Goal: Check status: Check status

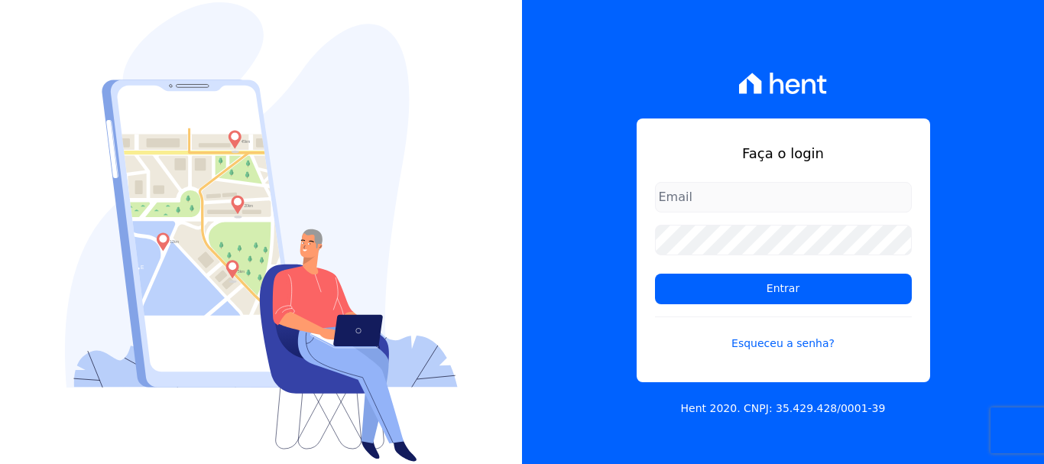
click at [667, 198] on input "email" at bounding box center [783, 197] width 257 height 31
type input "[EMAIL_ADDRESS][DOMAIN_NAME]"
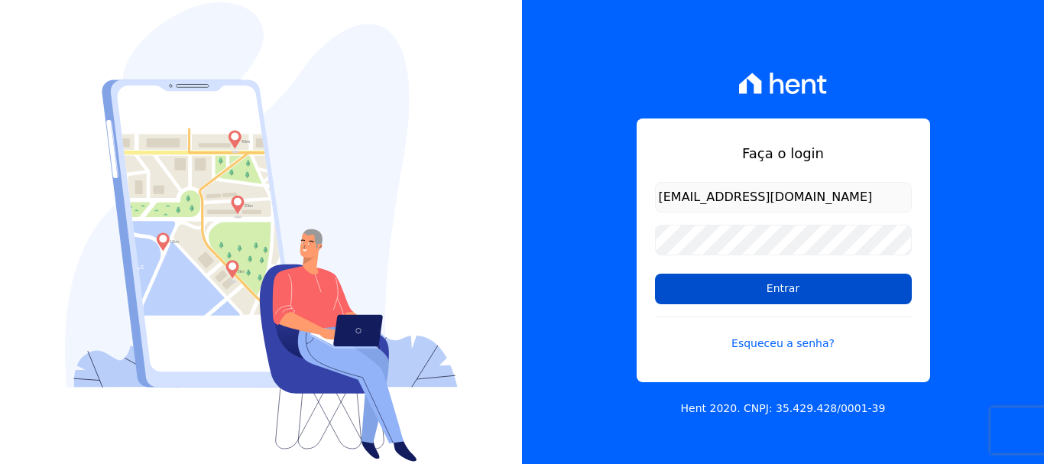
click at [780, 288] on input "Entrar" at bounding box center [783, 289] width 257 height 31
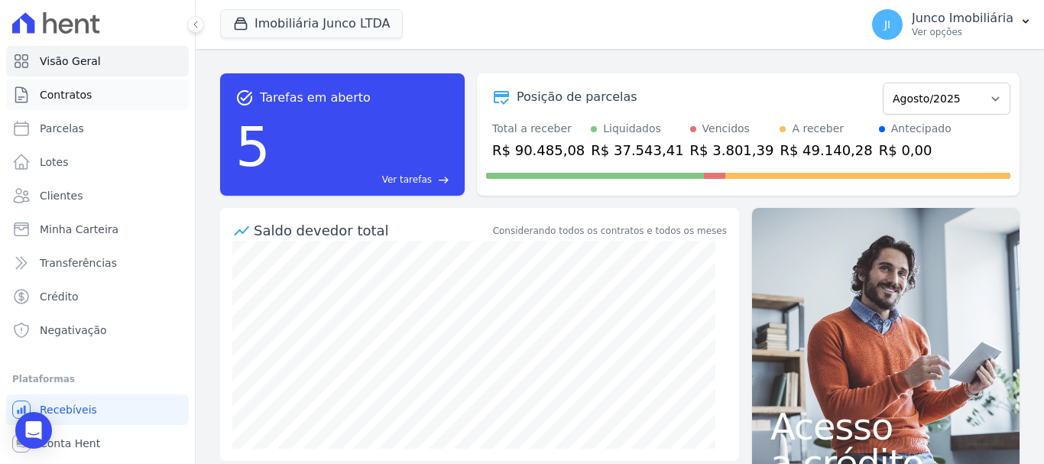
click at [65, 96] on span "Contratos" at bounding box center [66, 94] width 52 height 15
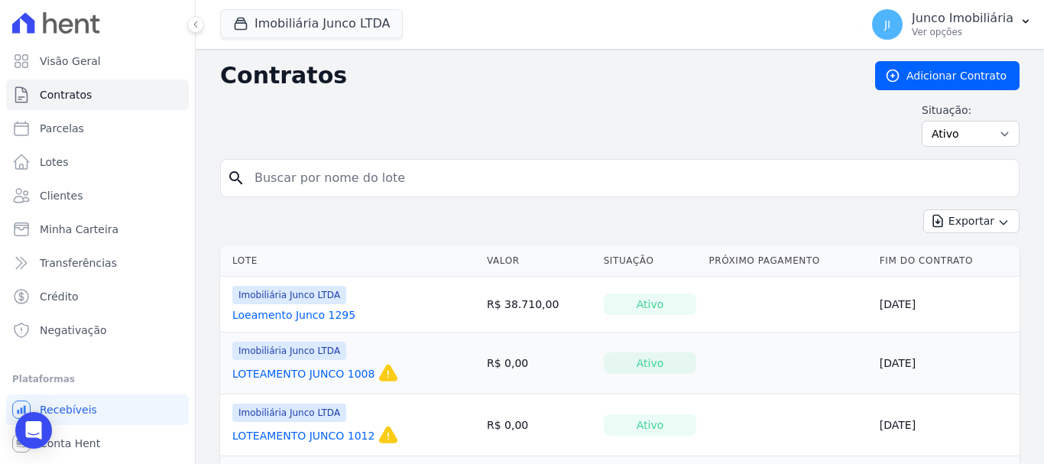
click at [305, 180] on input "search" at bounding box center [629, 178] width 768 height 31
type input "850"
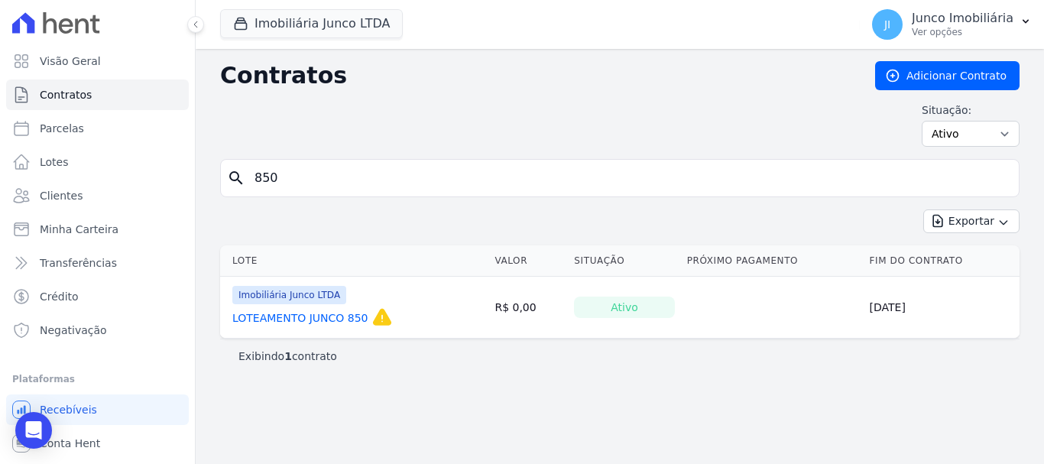
click at [332, 319] on link "LOTEAMENTO JUNCO 850" at bounding box center [300, 317] width 136 height 15
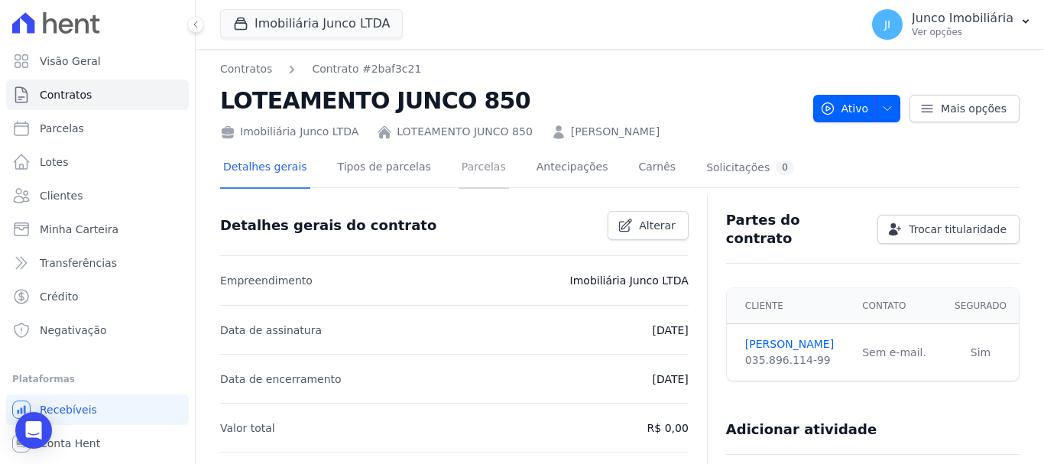
click at [468, 163] on link "Parcelas" at bounding box center [484, 168] width 50 height 41
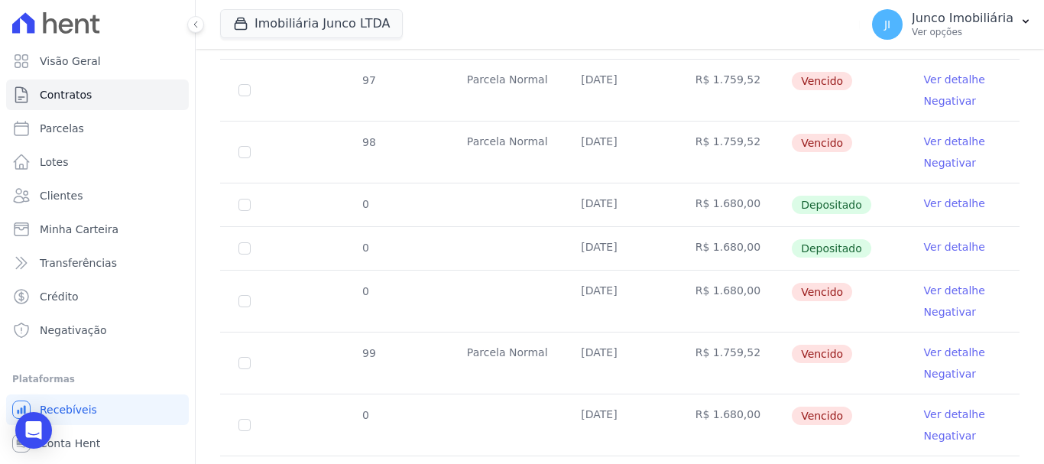
scroll to position [717, 0]
